Goal: Obtain resource: Download file/media

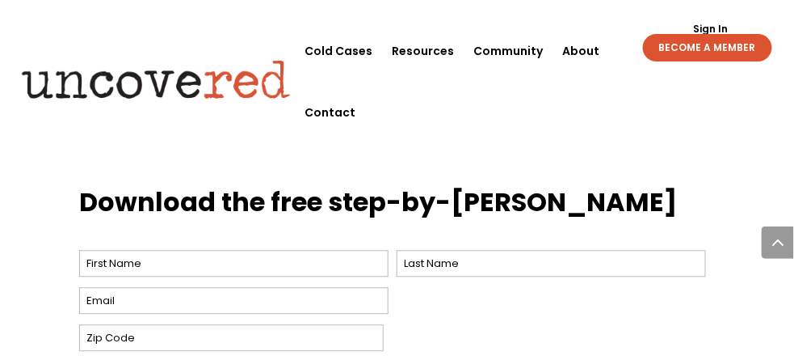
scroll to position [727, 0]
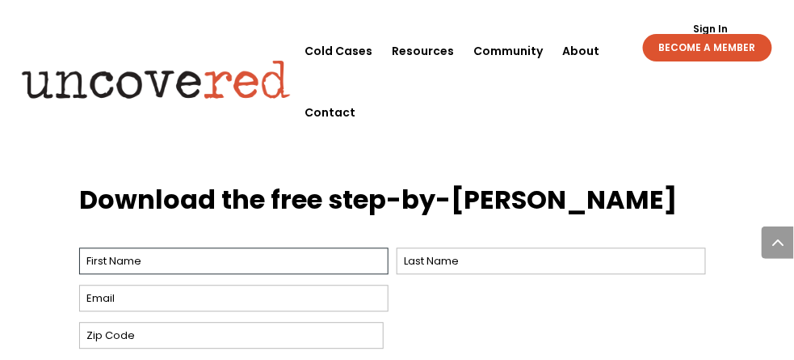
click at [152, 247] on input "First" at bounding box center [233, 260] width 309 height 27
type input "[PERSON_NAME]"
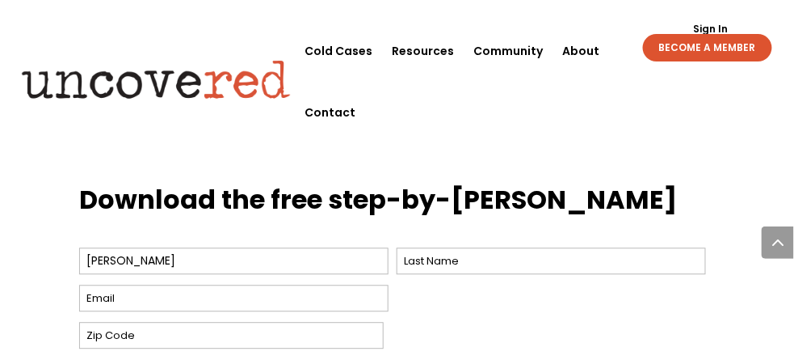
type input "[PERSON_NAME]"
type input "[EMAIL_ADDRESS][DOMAIN_NAME]"
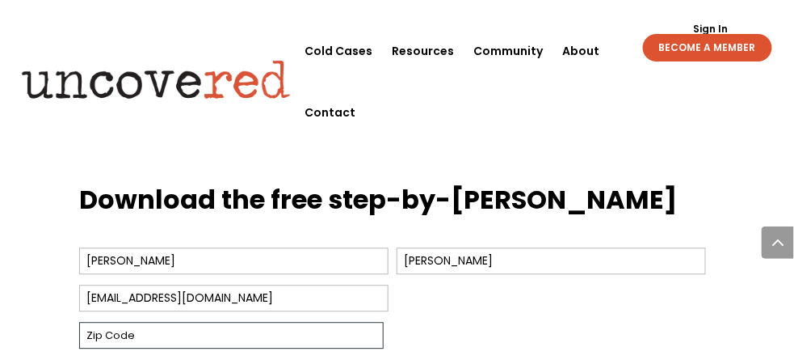
click at [192, 322] on input "Zip Code" at bounding box center [231, 335] width 305 height 27
type input "50314"
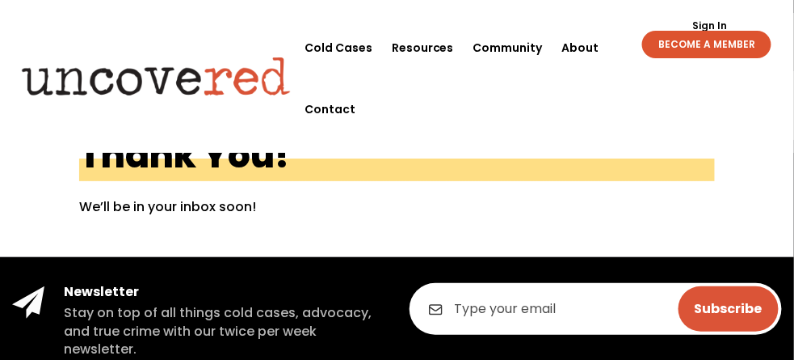
scroll to position [81, 0]
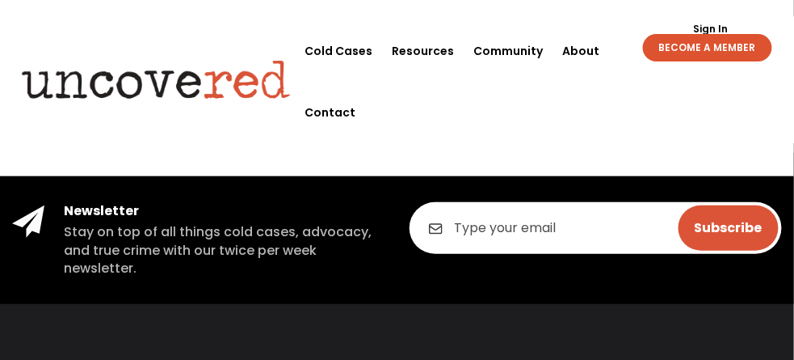
click at [511, 241] on input "email" at bounding box center [596, 228] width 373 height 52
type input "[EMAIL_ADDRESS][DOMAIN_NAME]"
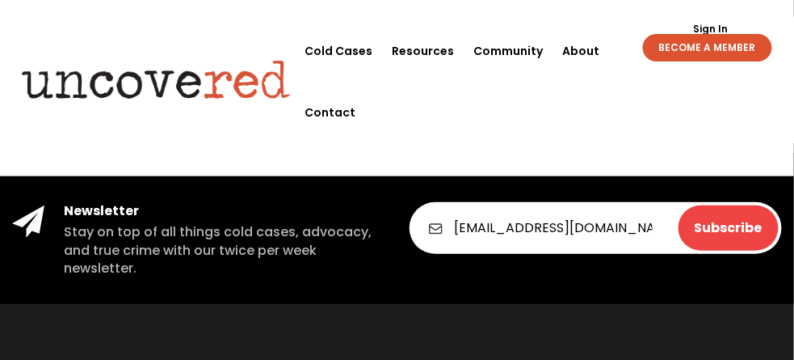
click at [742, 233] on input "Subscribe" at bounding box center [729, 227] width 100 height 45
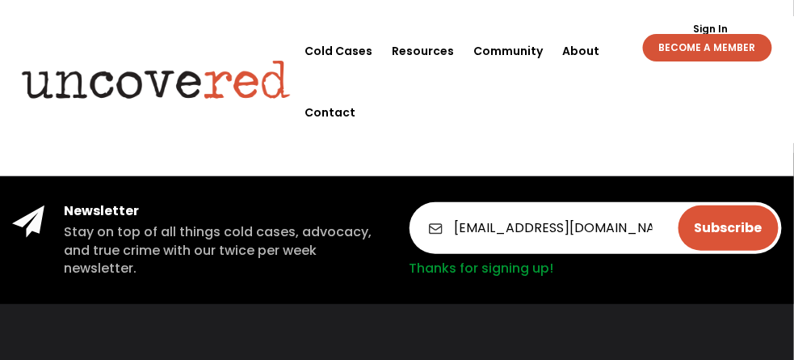
click at [713, 48] on link "BECOME A MEMBER" at bounding box center [707, 47] width 129 height 27
